Goal: Transaction & Acquisition: Purchase product/service

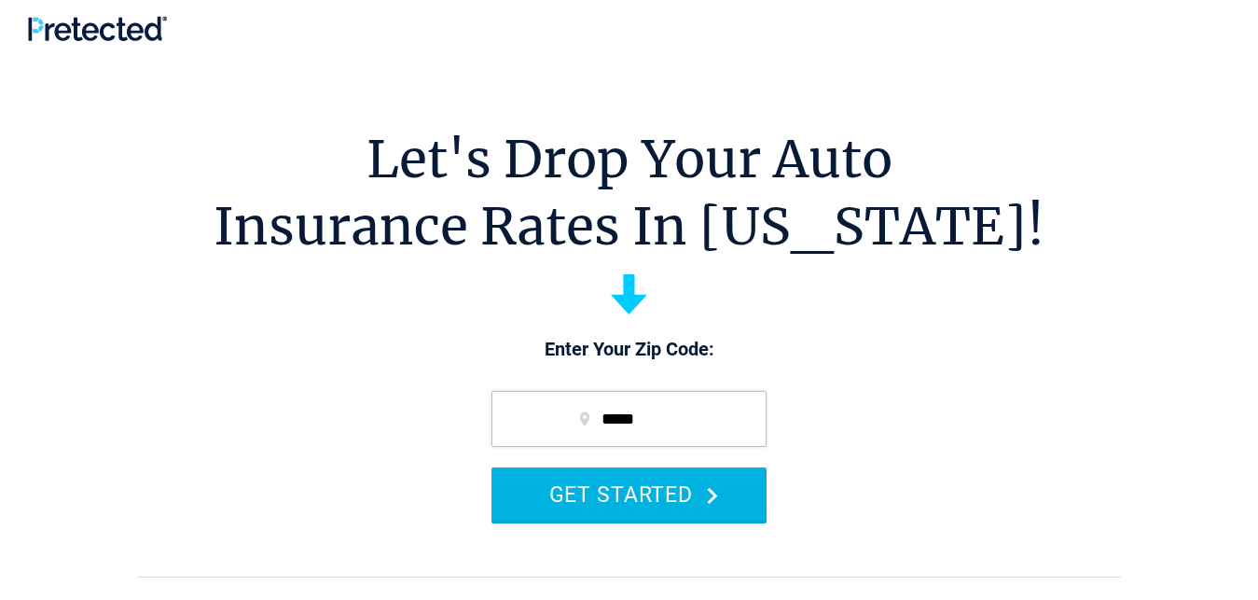
click at [630, 490] on button "GET STARTED" at bounding box center [629, 493] width 275 height 53
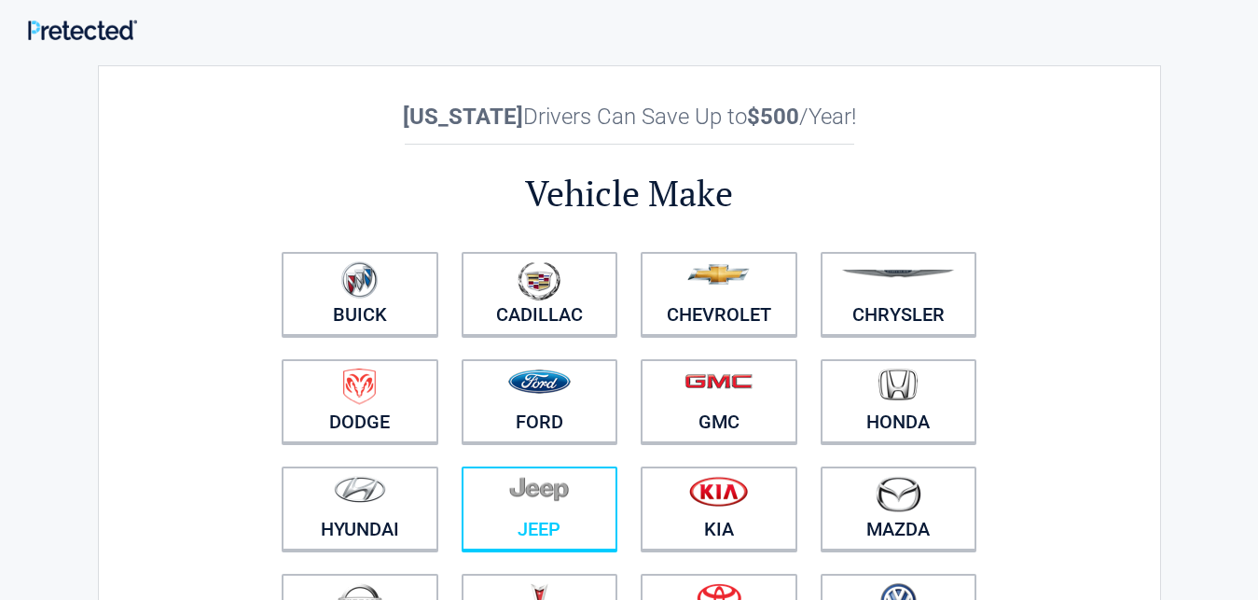
click at [513, 506] on figure at bounding box center [540, 497] width 134 height 42
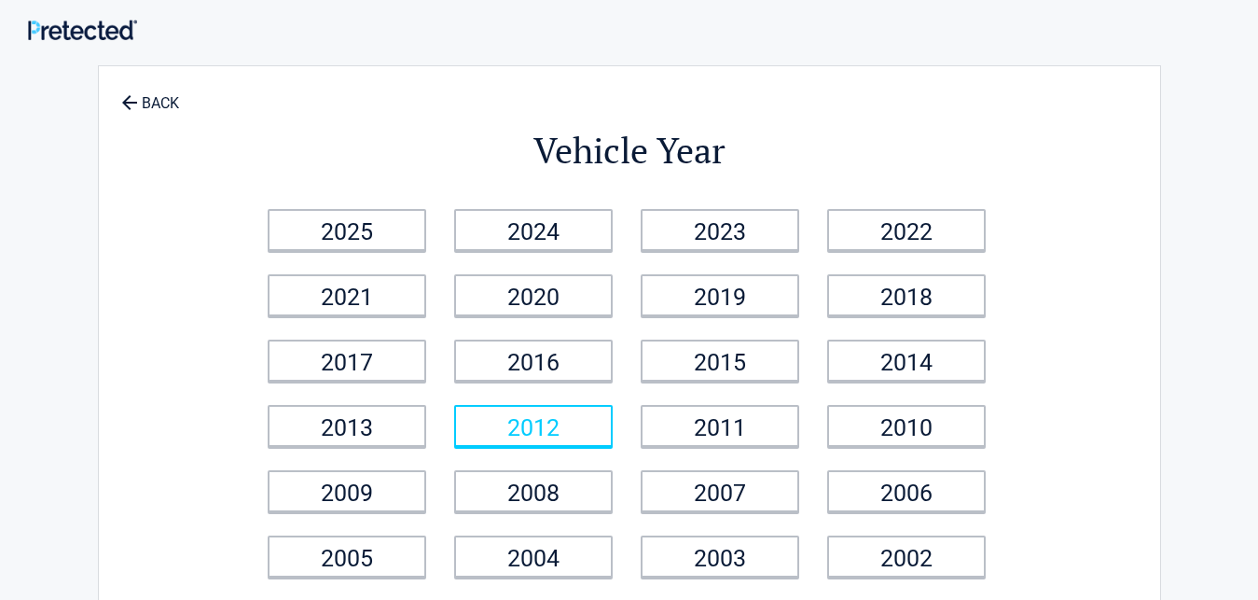
click at [511, 421] on link "2012" at bounding box center [533, 426] width 159 height 42
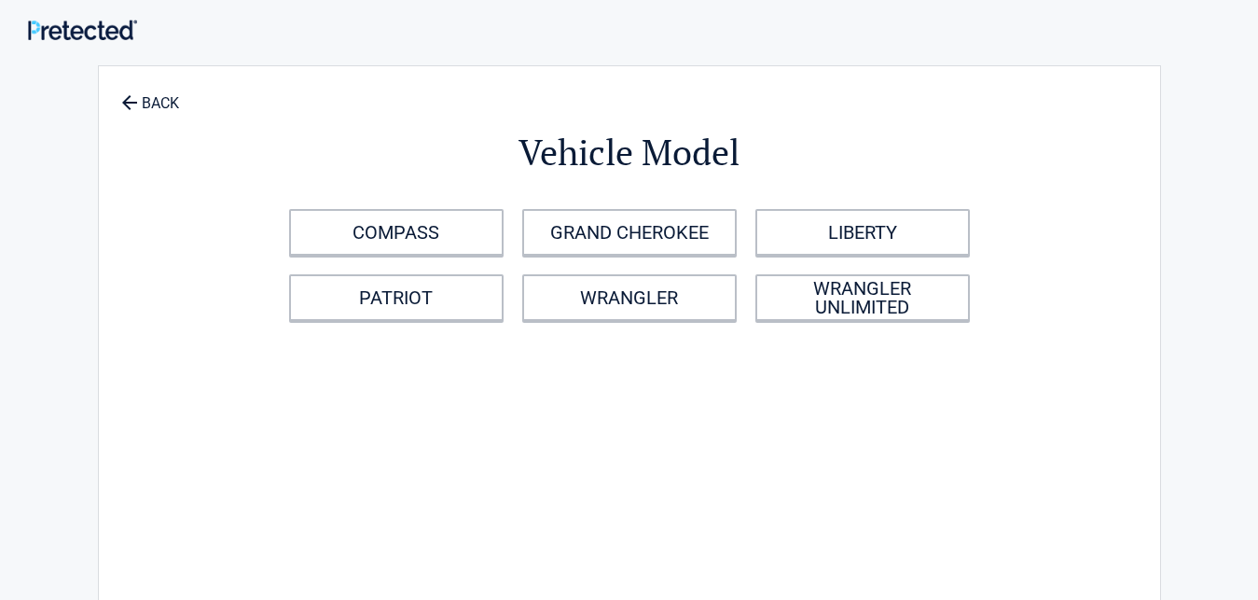
click at [688, 324] on div "COMPASS GRAND CHEROKEE LIBERTY PATRIOT WRANGLER WRANGLER UNLIMITED" at bounding box center [630, 265] width 700 height 131
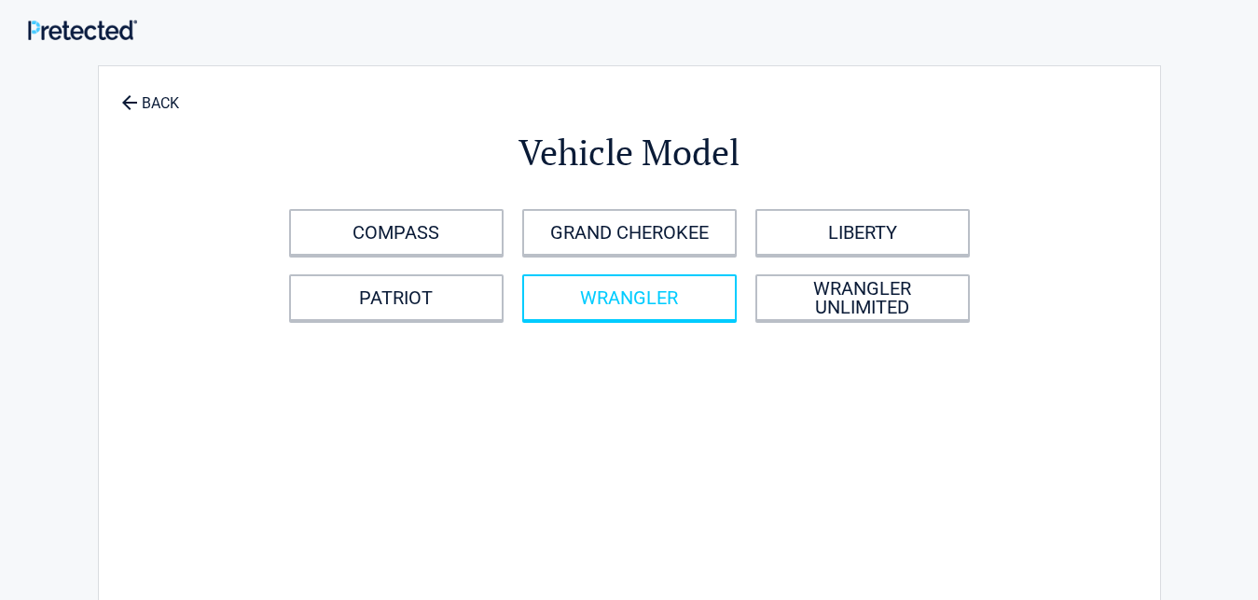
click at [689, 302] on link "WRANGLER" at bounding box center [629, 297] width 215 height 47
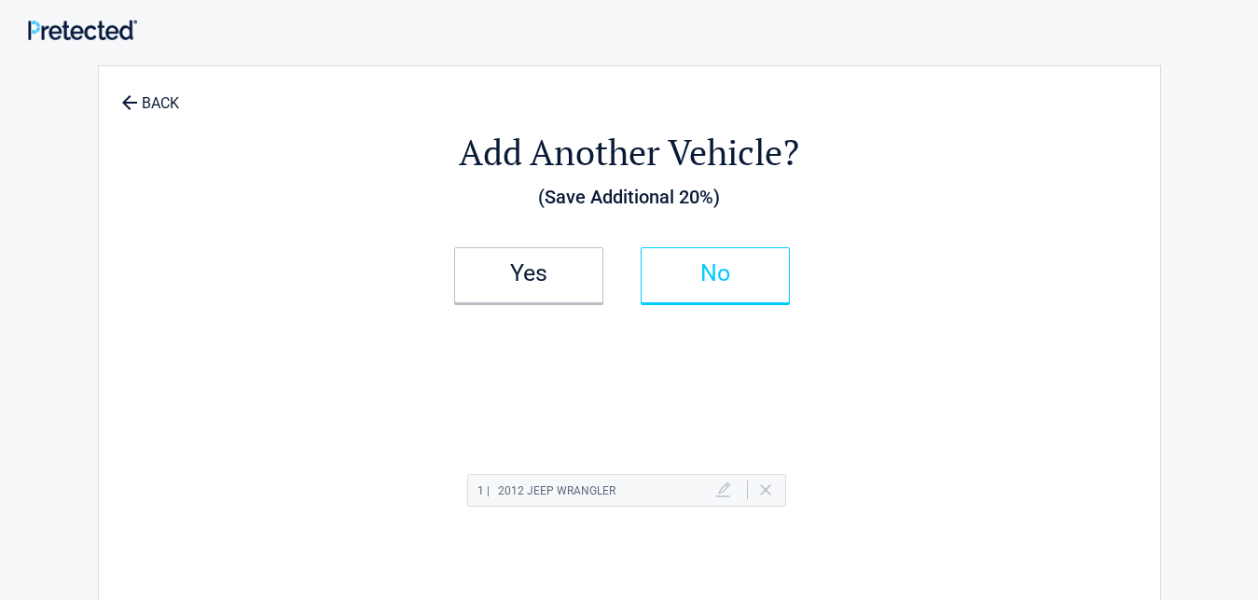
click at [789, 282] on link "No" at bounding box center [715, 275] width 149 height 56
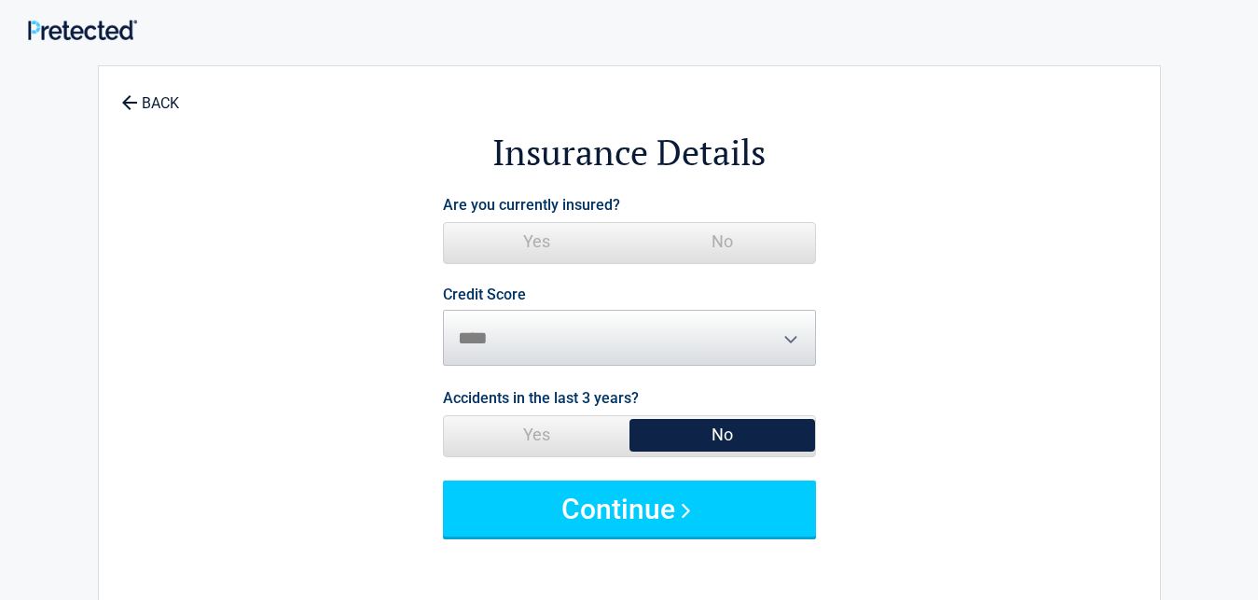
click at [812, 255] on span "No" at bounding box center [723, 241] width 186 height 37
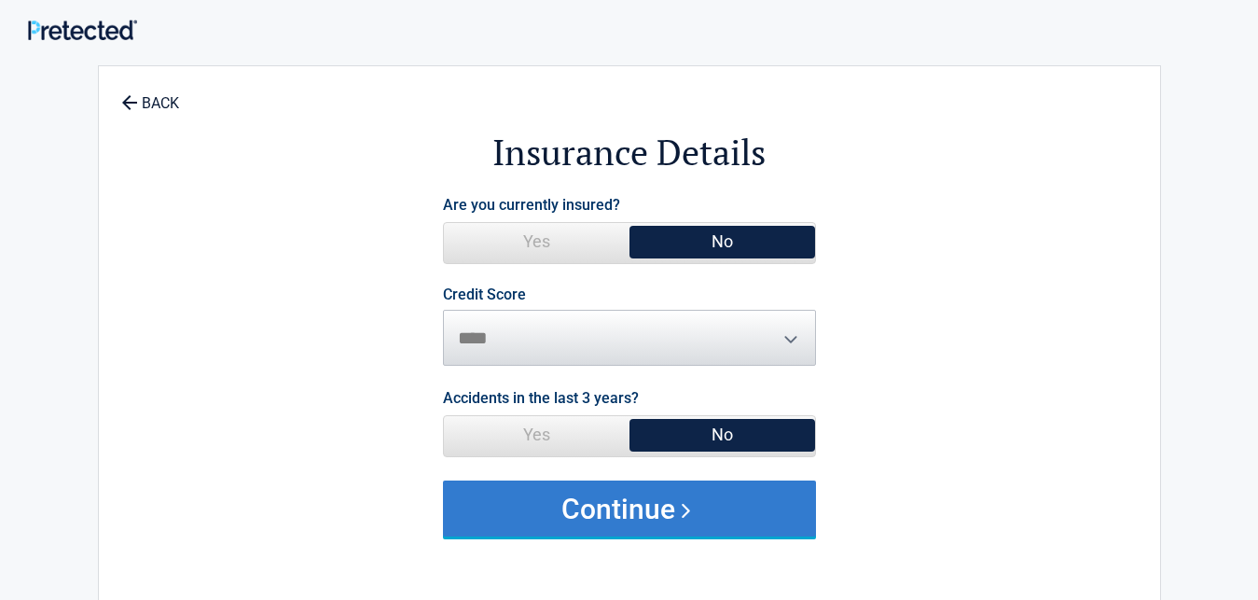
click at [768, 497] on button "Continue" at bounding box center [629, 508] width 373 height 56
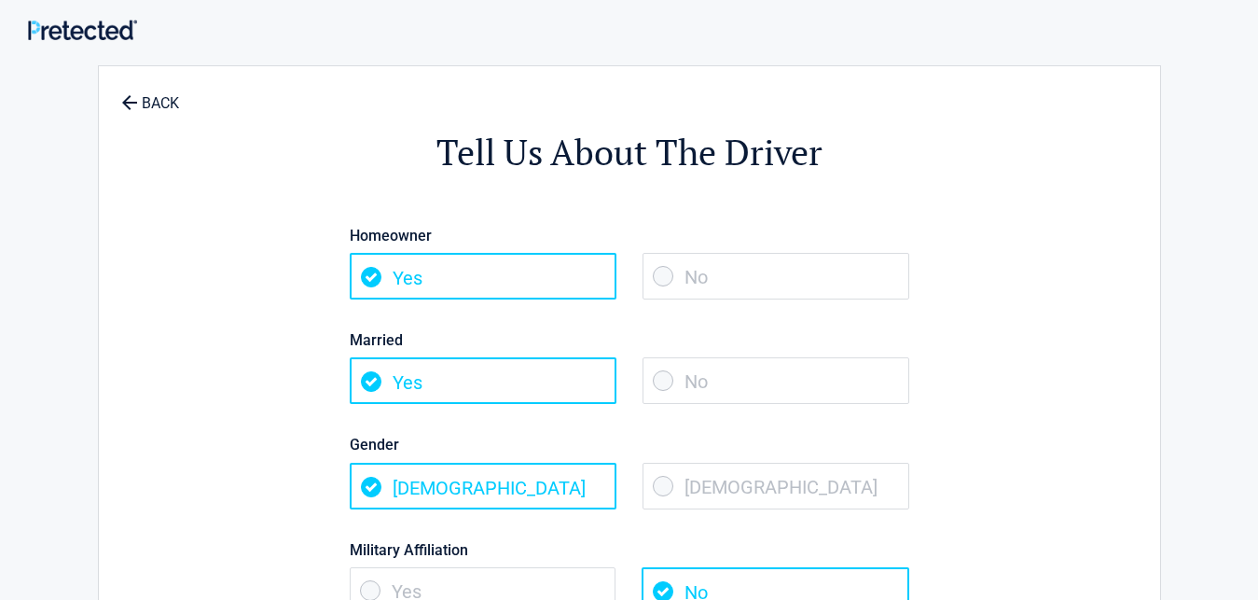
click at [705, 405] on div "Married Yes No" at bounding box center [630, 356] width 588 height 104
click at [733, 384] on span "No" at bounding box center [776, 380] width 267 height 47
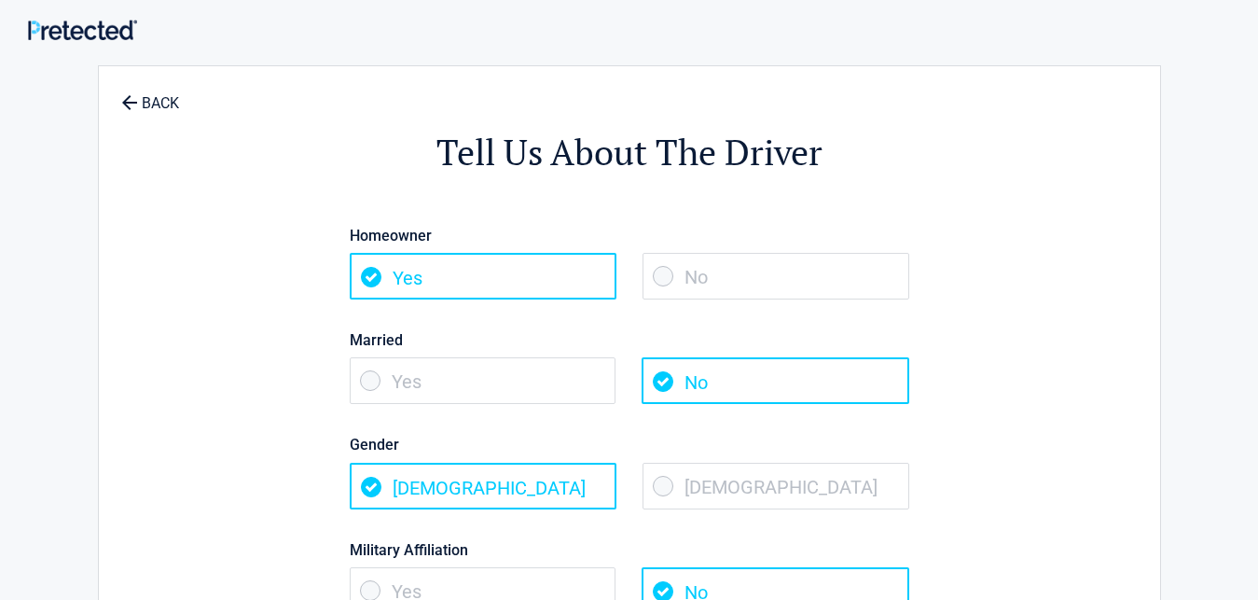
click at [748, 465] on span "Female" at bounding box center [776, 486] width 267 height 47
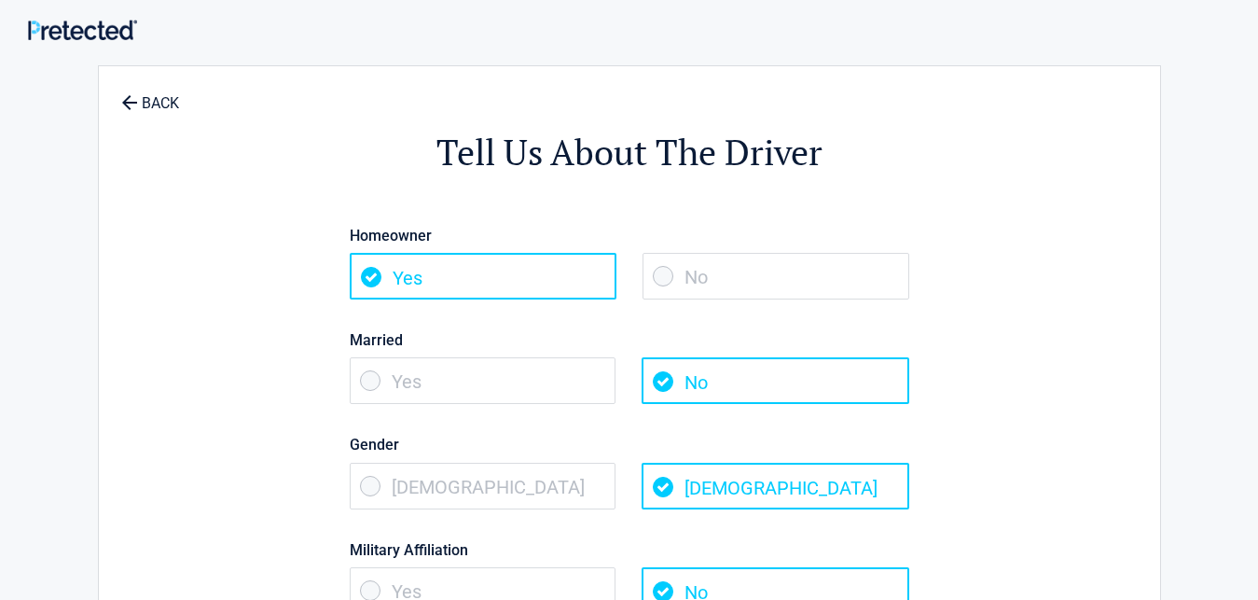
scroll to position [381, 0]
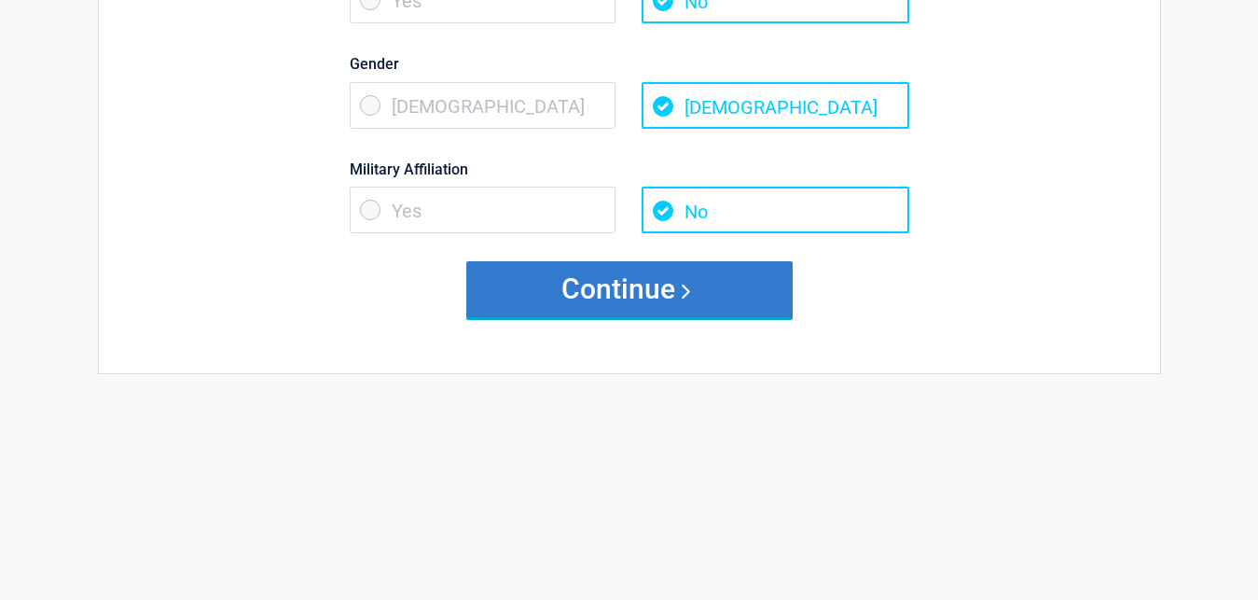
click at [741, 291] on button "Continue" at bounding box center [629, 289] width 326 height 56
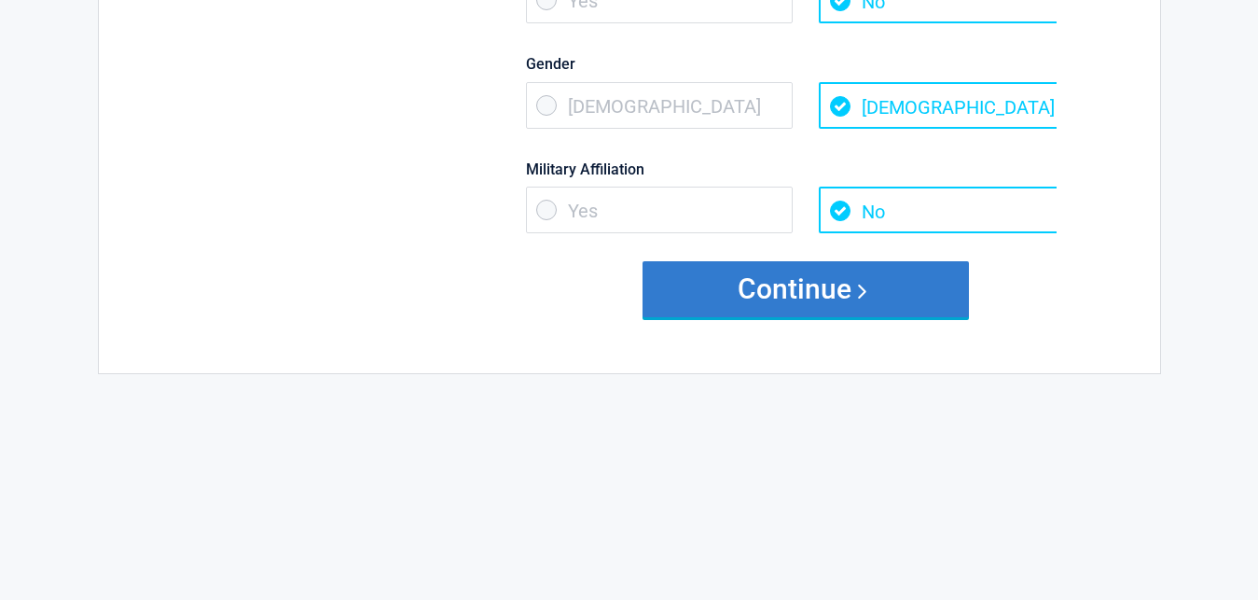
scroll to position [0, 0]
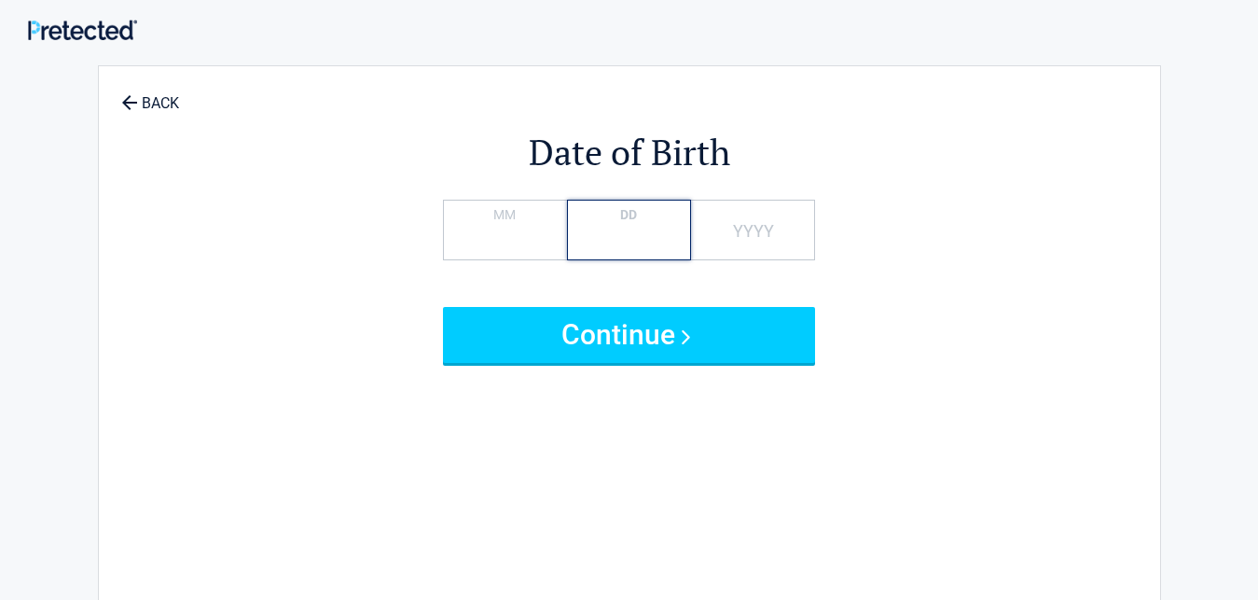
type input "*"
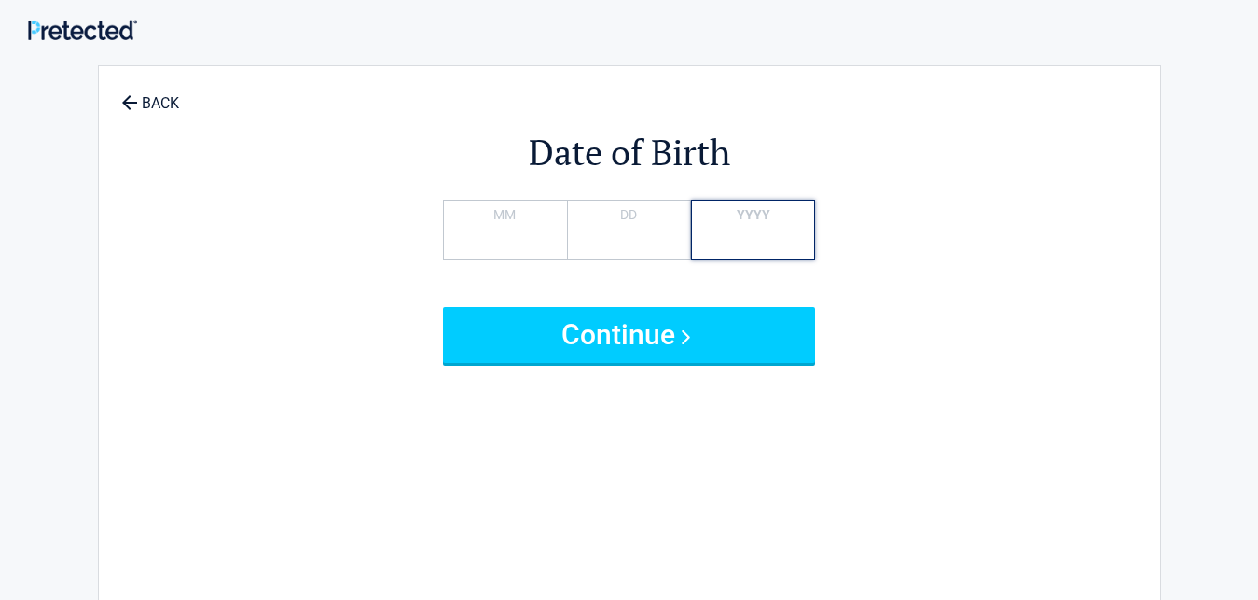
type input "*"
type input "****"
click at [443, 307] on button "Continue" at bounding box center [629, 335] width 373 height 56
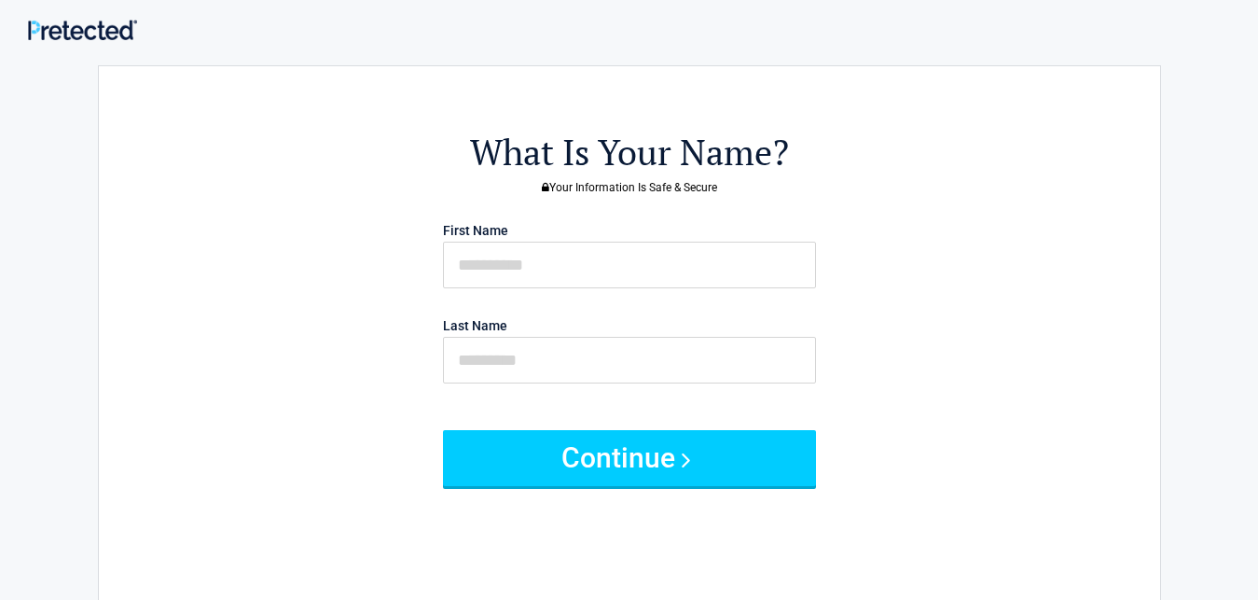
click at [697, 233] on p "First Name" at bounding box center [630, 252] width 392 height 72
click at [645, 294] on div "First Name Last Name" at bounding box center [630, 311] width 392 height 190
click at [641, 257] on input "text" at bounding box center [629, 265] width 373 height 47
type input "****"
type input "********"
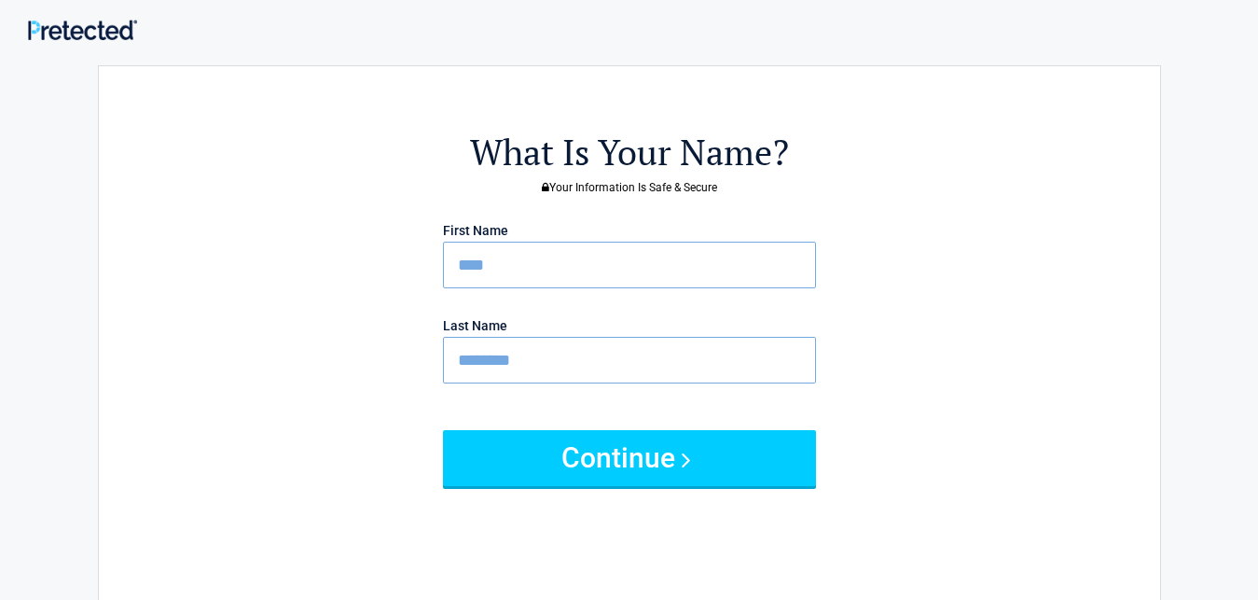
click at [443, 430] on button "Continue" at bounding box center [629, 458] width 373 height 56
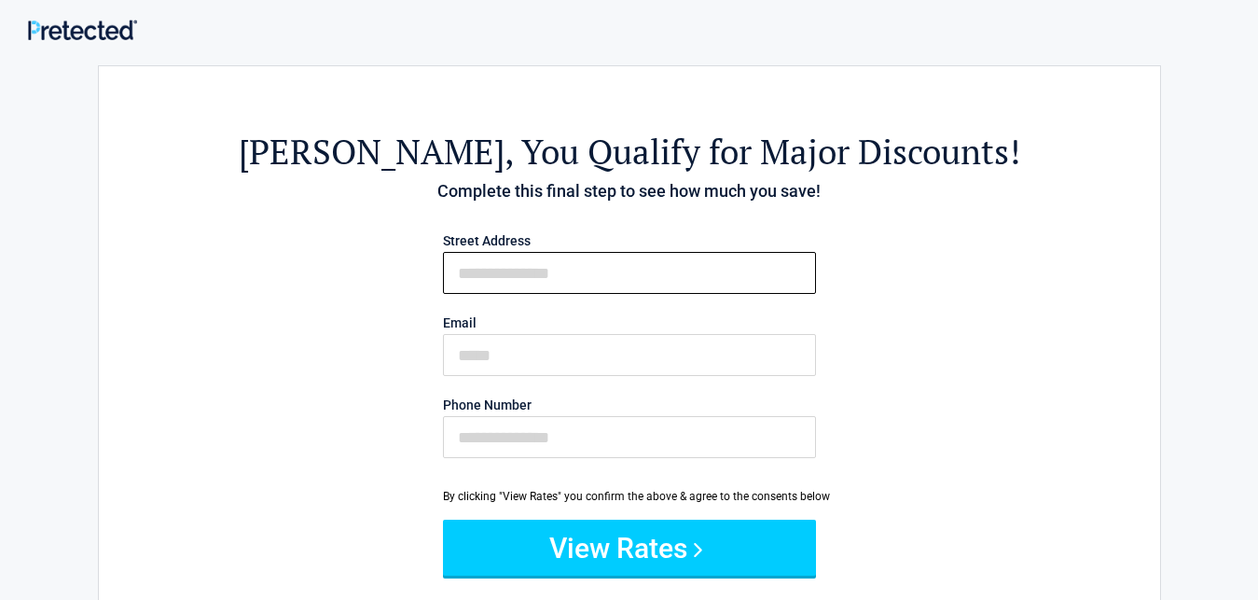
click at [641, 257] on input "First Name" at bounding box center [629, 273] width 373 height 42
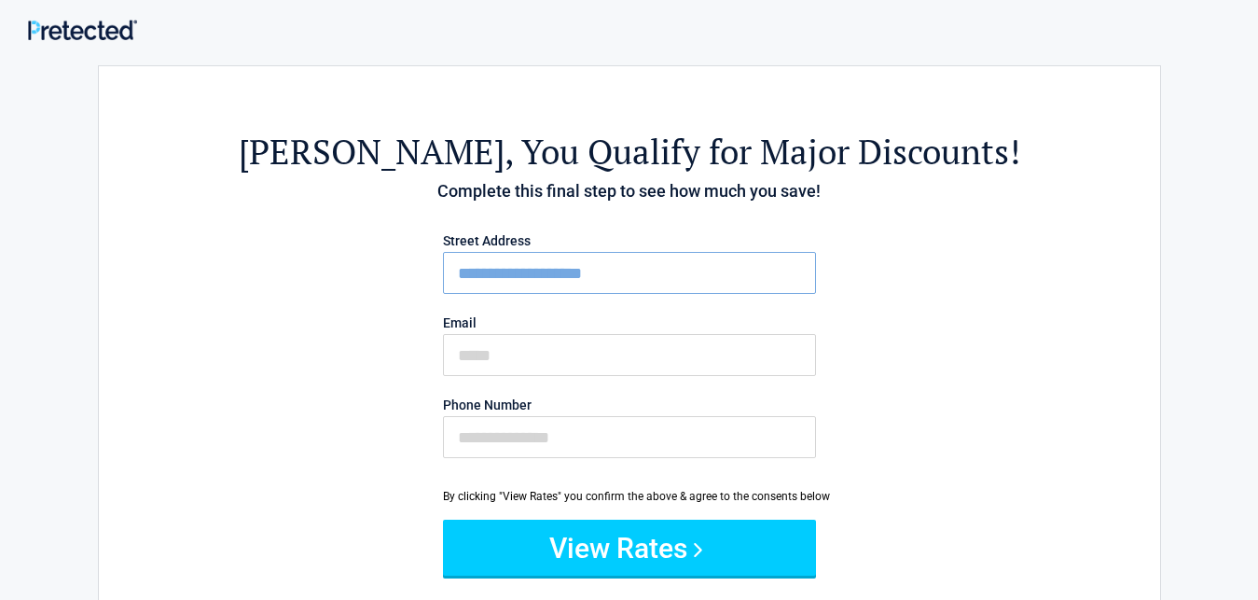
type input "**********"
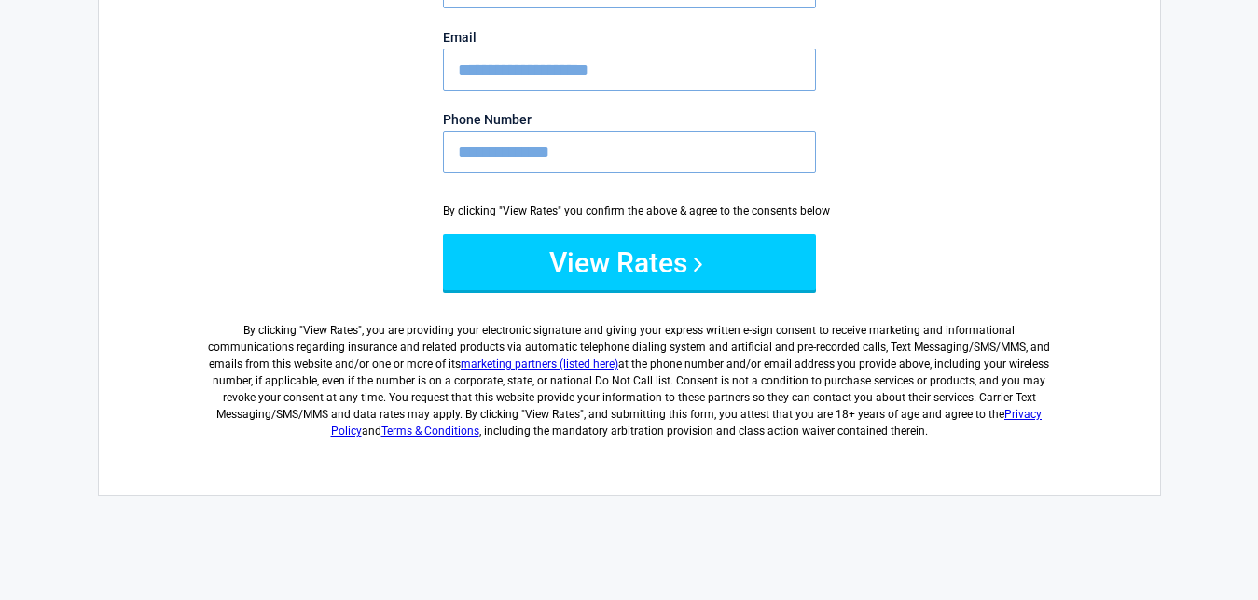
click at [443, 234] on button "View Rates" at bounding box center [629, 262] width 373 height 56
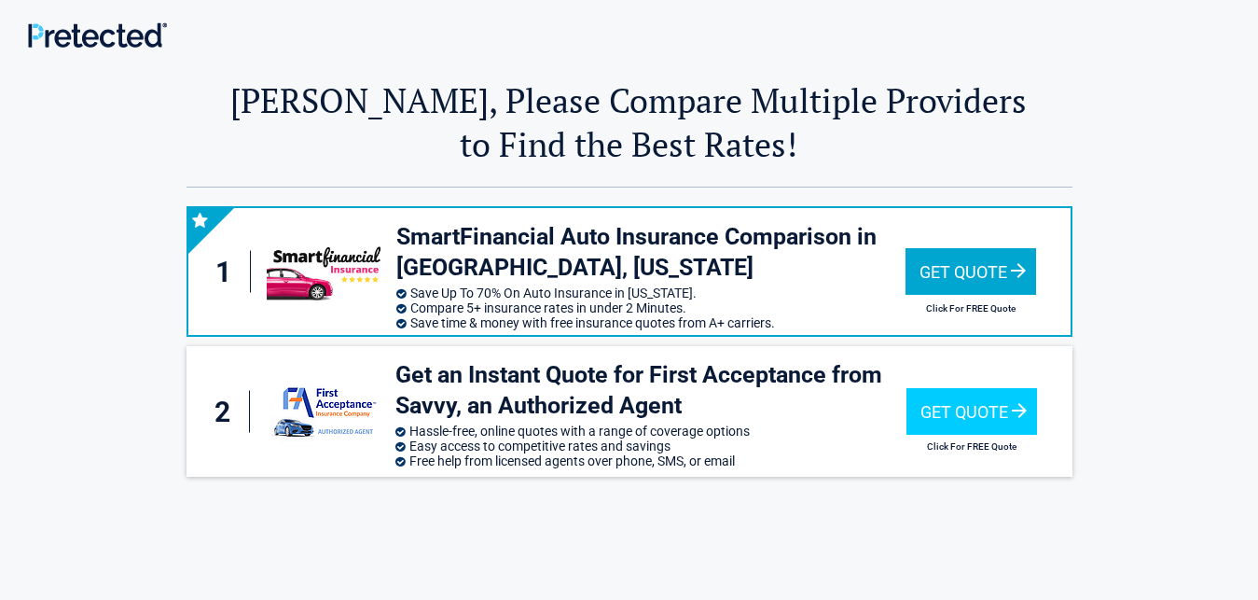
click at [968, 261] on div "Get Quote" at bounding box center [971, 271] width 131 height 47
